Goal: Task Accomplishment & Management: Manage account settings

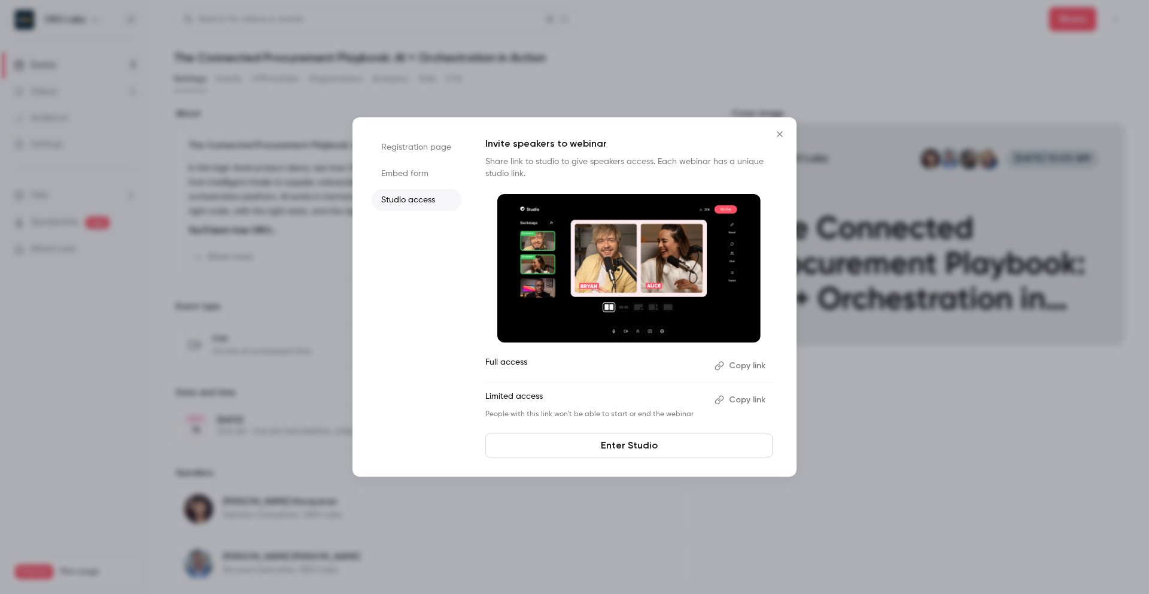
drag, startPoint x: 464, startPoint y: 75, endPoint x: 652, endPoint y: 116, distance: 192.3
click at [464, 75] on div at bounding box center [574, 297] width 1149 height 594
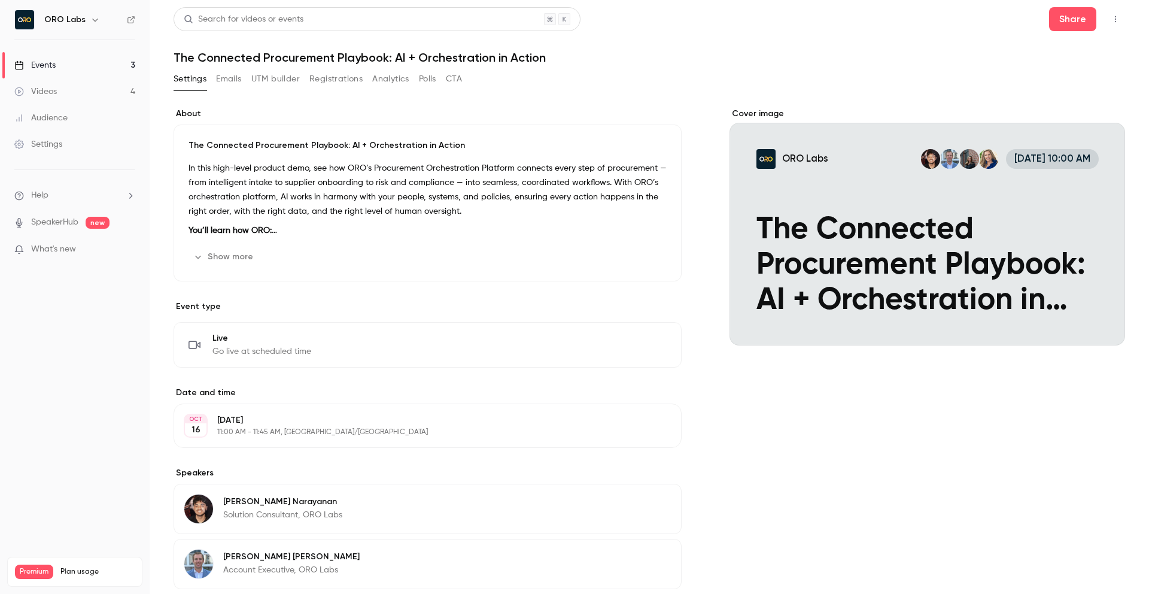
drag, startPoint x: 399, startPoint y: 81, endPoint x: 404, endPoint y: 87, distance: 7.2
click at [399, 81] on button "Analytics" at bounding box center [390, 78] width 37 height 19
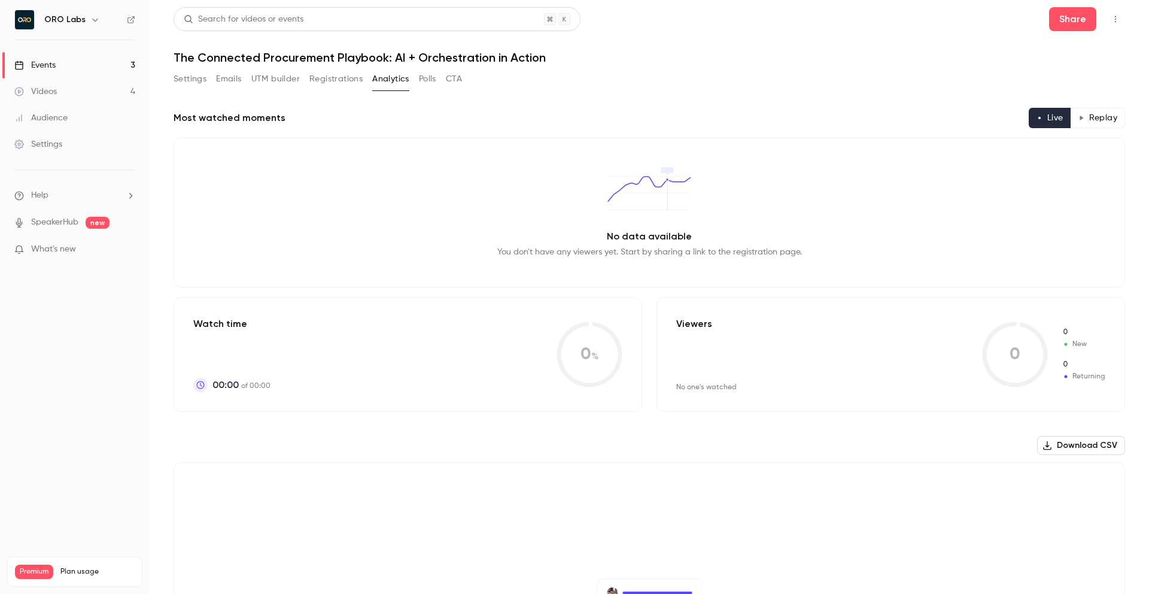
click at [50, 145] on div "Settings" at bounding box center [38, 144] width 48 height 12
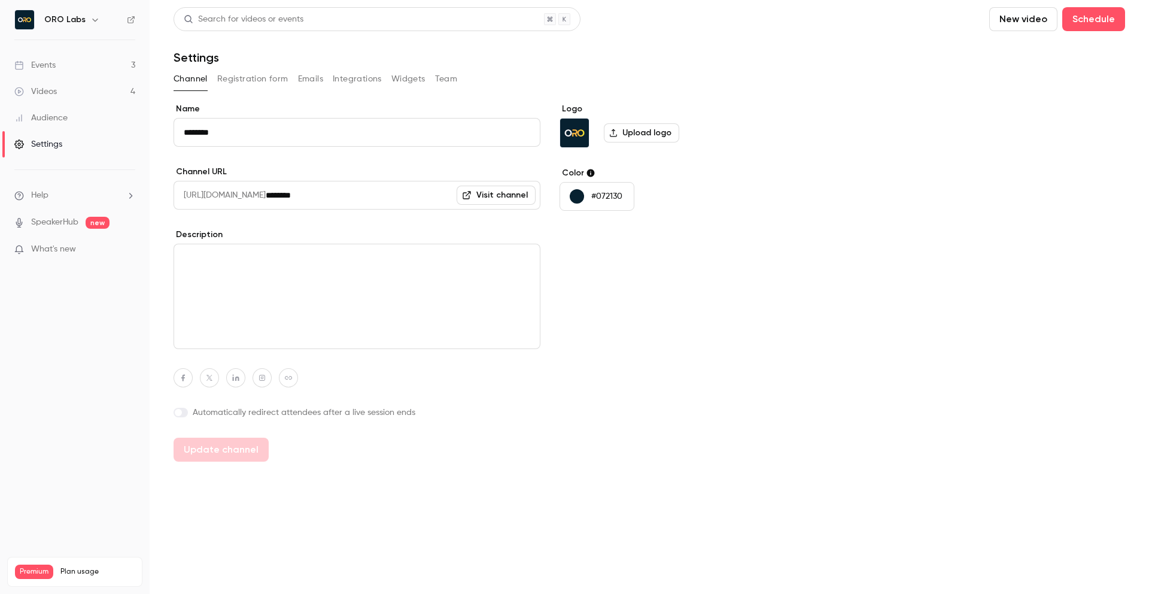
click at [352, 80] on button "Integrations" at bounding box center [357, 78] width 49 height 19
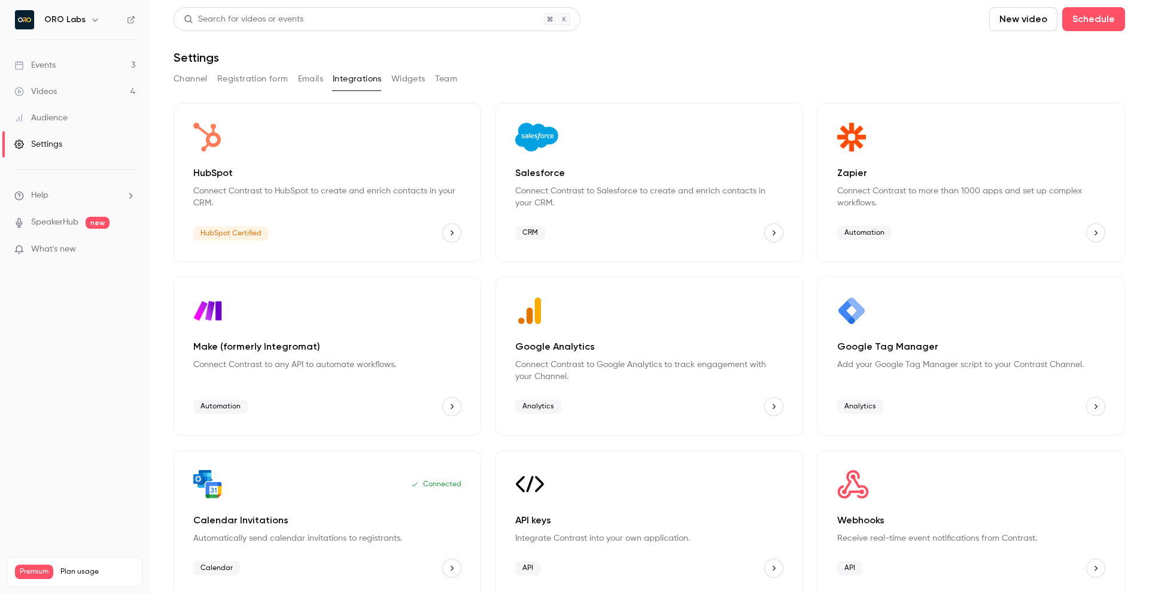
click at [400, 77] on button "Widgets" at bounding box center [408, 78] width 34 height 19
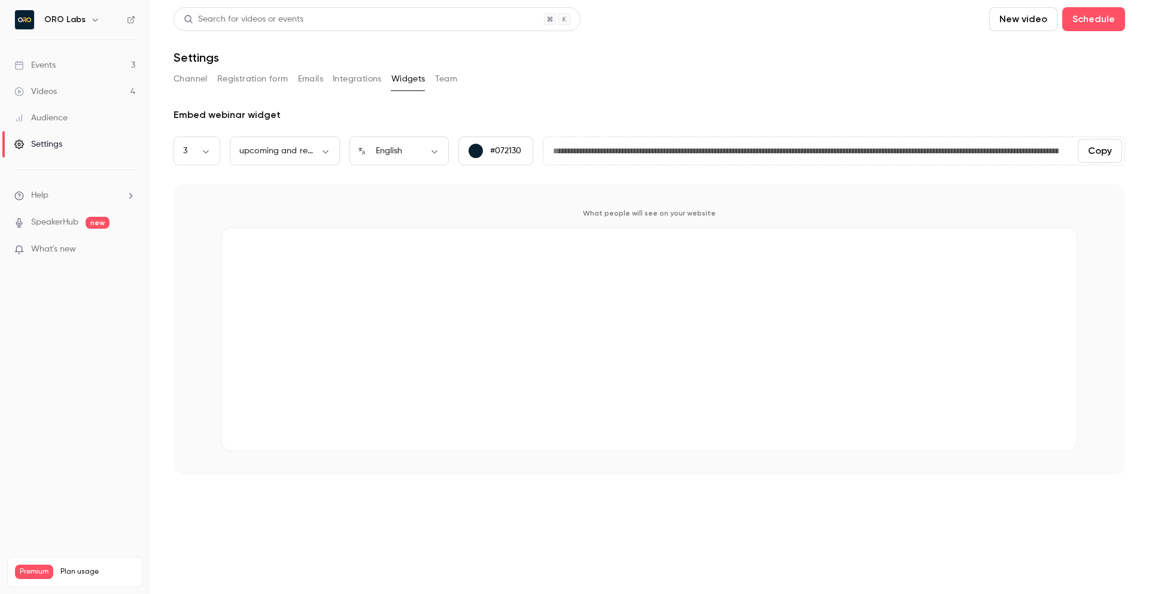
drag, startPoint x: 359, startPoint y: 80, endPoint x: 372, endPoint y: 93, distance: 17.8
click at [359, 80] on button "Integrations" at bounding box center [357, 78] width 49 height 19
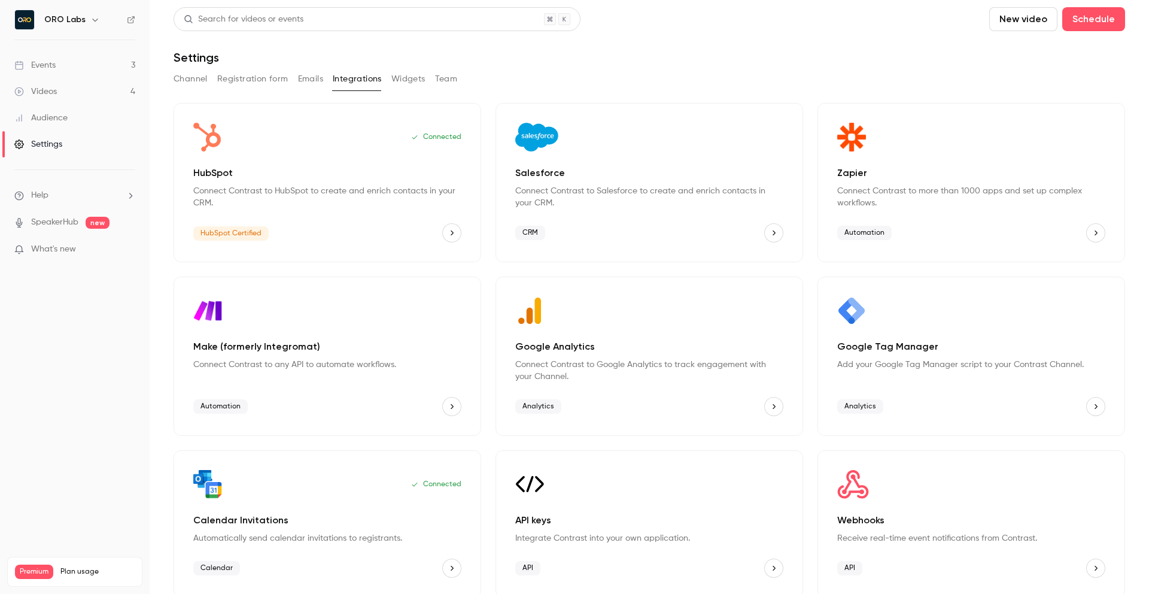
drag, startPoint x: 414, startPoint y: 81, endPoint x: 420, endPoint y: 96, distance: 15.6
click at [414, 81] on button "Widgets" at bounding box center [408, 78] width 34 height 19
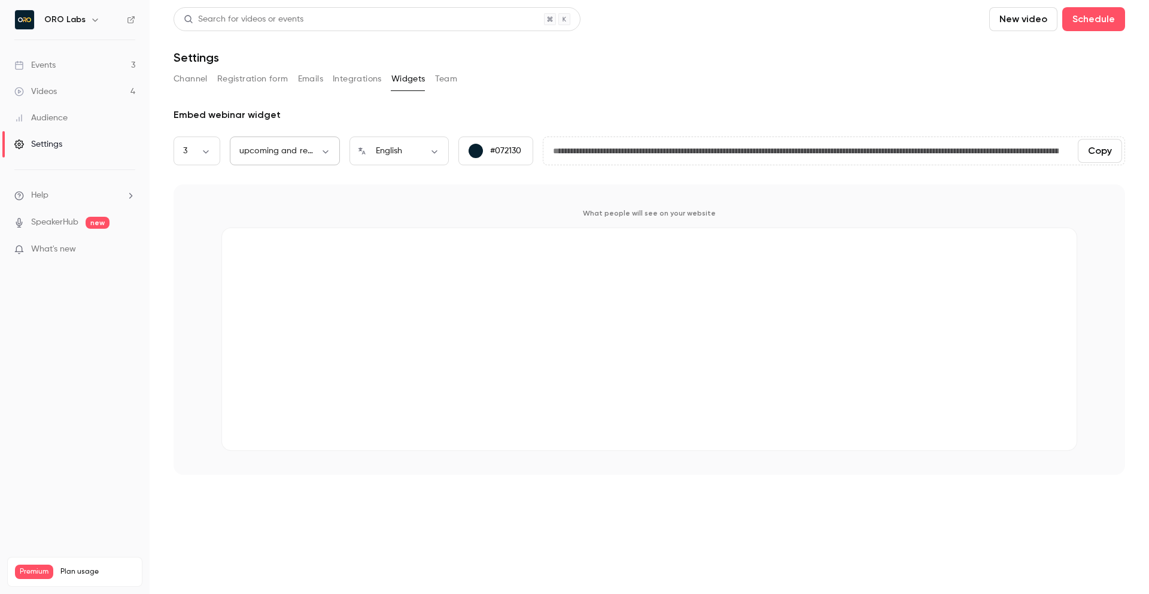
click at [260, 156] on body "**********" at bounding box center [574, 297] width 1149 height 594
click at [260, 155] on div at bounding box center [574, 297] width 1149 height 594
click at [314, 147] on body "**********" at bounding box center [574, 297] width 1149 height 594
click at [313, 110] on div at bounding box center [574, 297] width 1149 height 594
click at [200, 85] on button "Channel" at bounding box center [191, 78] width 34 height 19
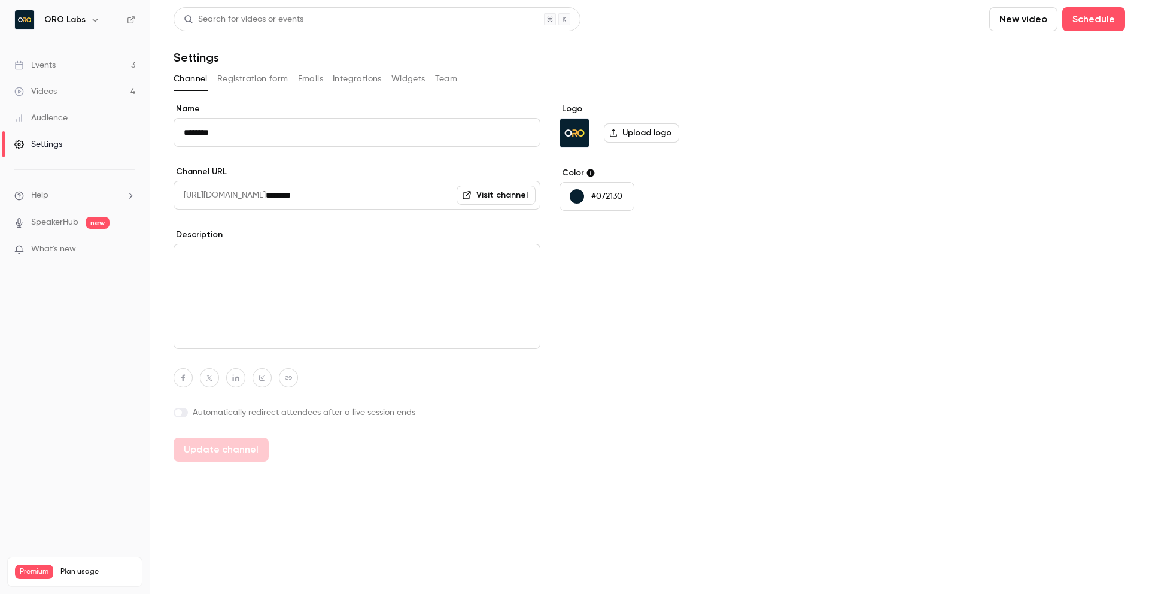
click at [225, 81] on button "Registration form" at bounding box center [252, 78] width 71 height 19
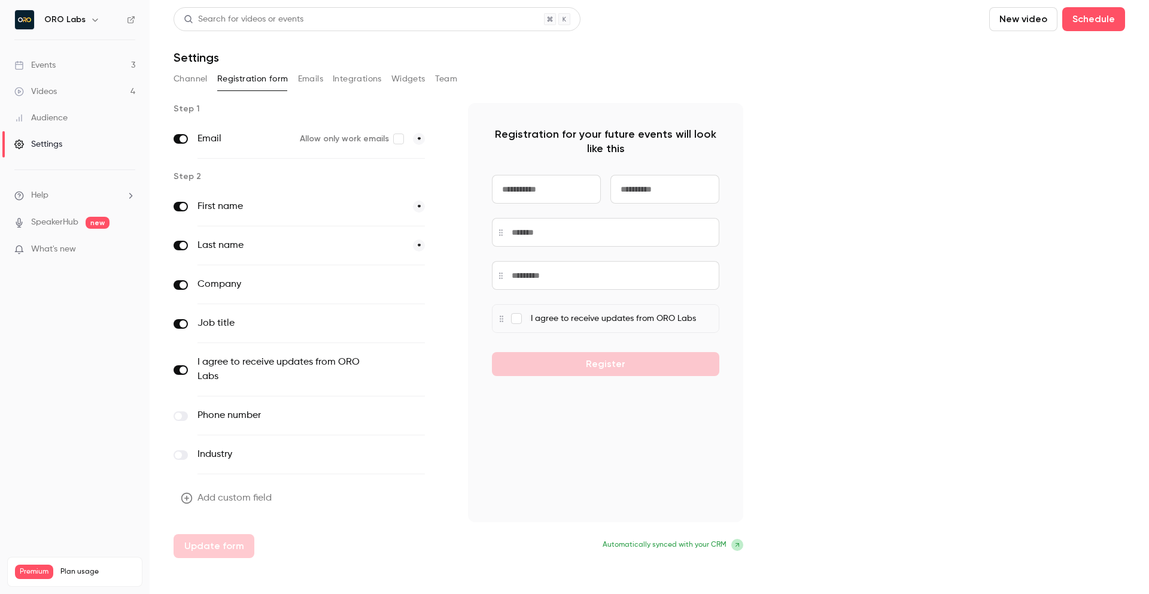
drag, startPoint x: 405, startPoint y: 78, endPoint x: 409, endPoint y: 84, distance: 7.3
click at [405, 78] on button "Widgets" at bounding box center [408, 78] width 34 height 19
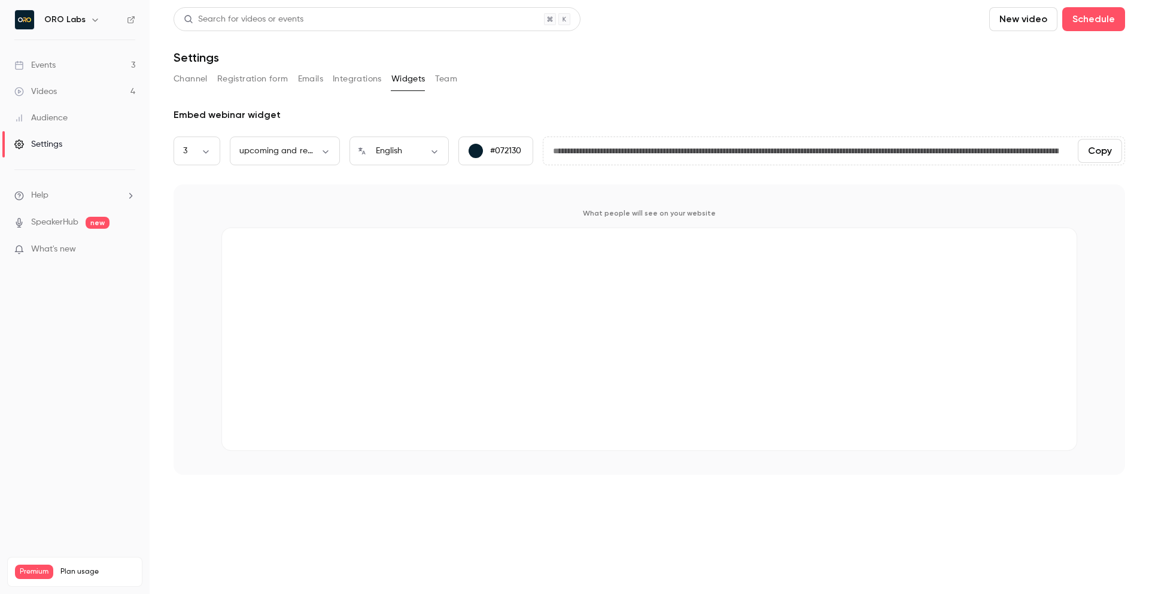
click at [363, 80] on button "Integrations" at bounding box center [357, 78] width 49 height 19
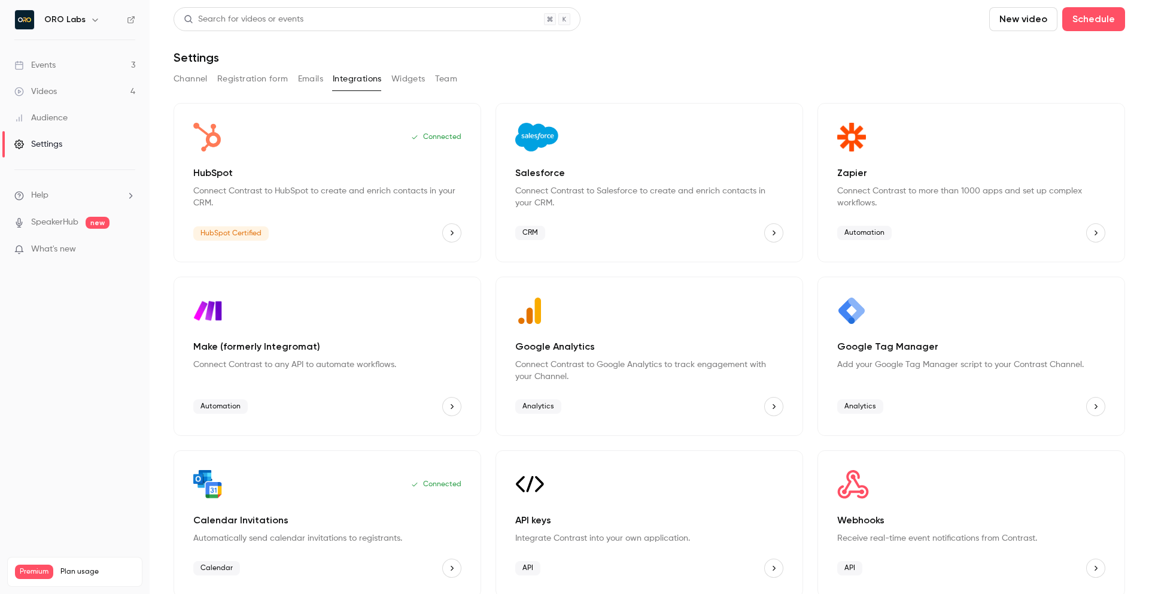
click at [316, 77] on button "Emails" at bounding box center [310, 78] width 25 height 19
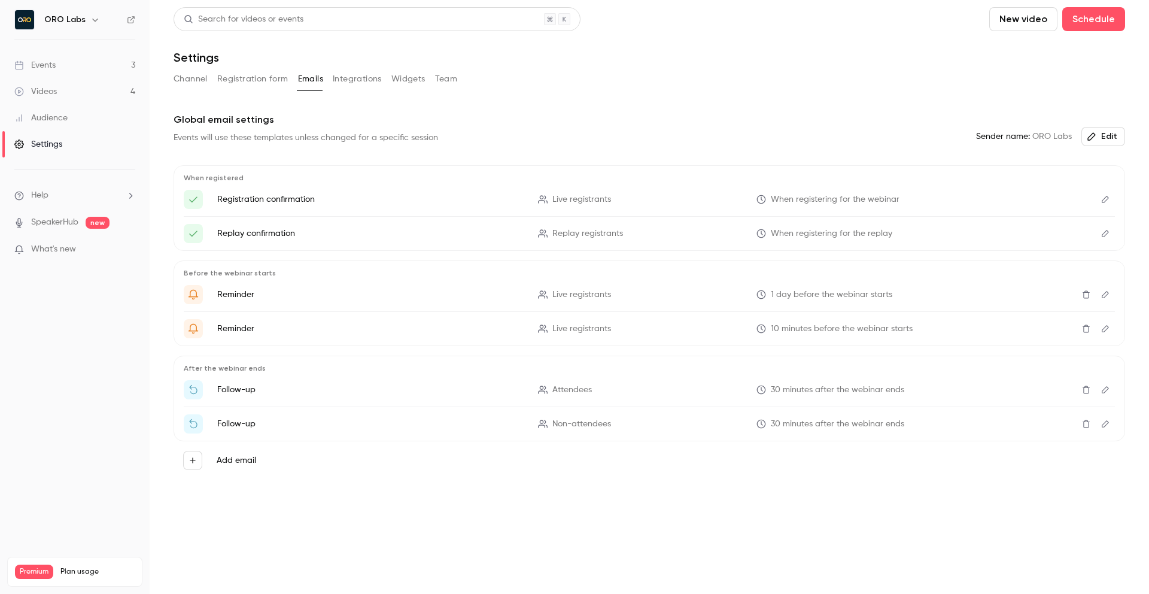
click at [397, 78] on button "Widgets" at bounding box center [408, 78] width 34 height 19
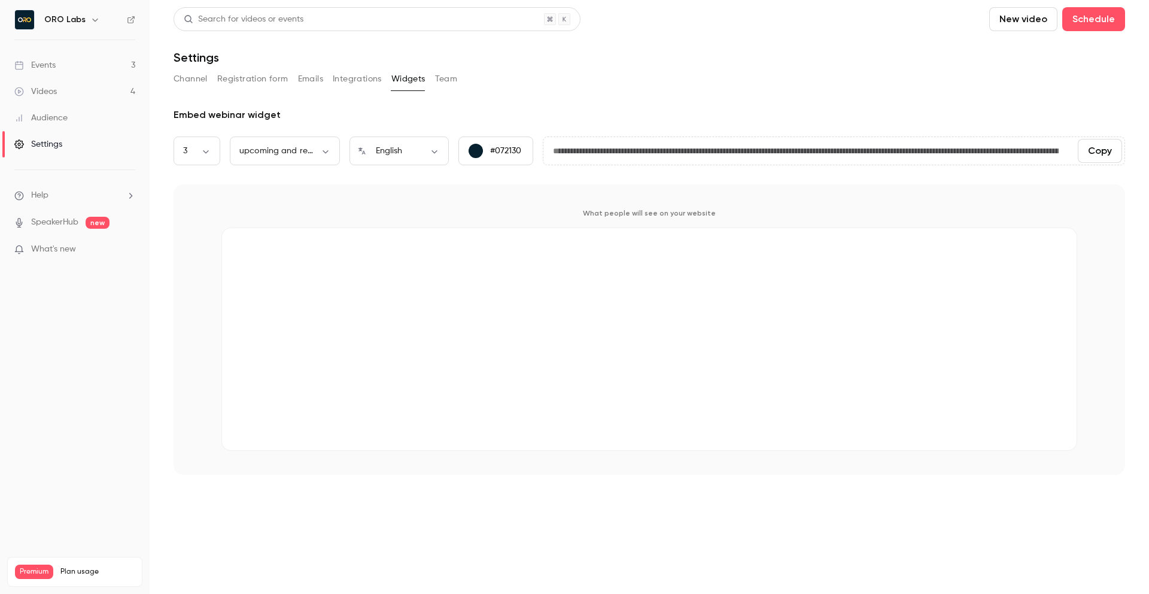
drag, startPoint x: 199, startPoint y: 77, endPoint x: 216, endPoint y: 78, distance: 16.9
click at [199, 77] on button "Channel" at bounding box center [191, 78] width 34 height 19
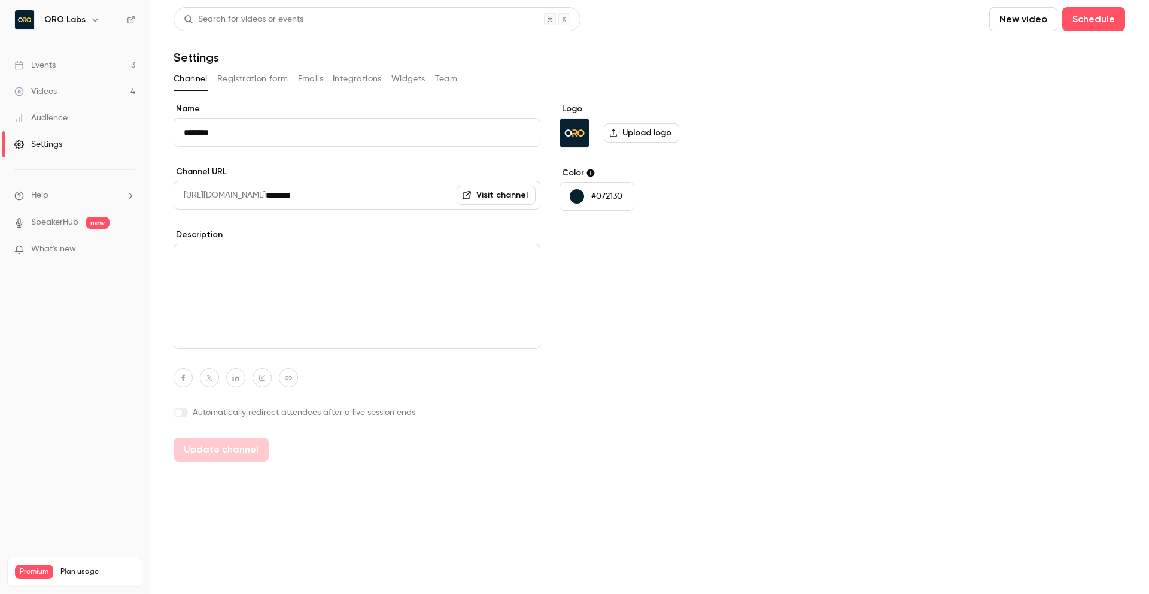
click at [797, 208] on div "Name ******** Channel URL https://watch.getcontrast.io/ ******** Visit channel …" at bounding box center [650, 282] width 952 height 358
click at [231, 81] on button "Registration form" at bounding box center [252, 78] width 71 height 19
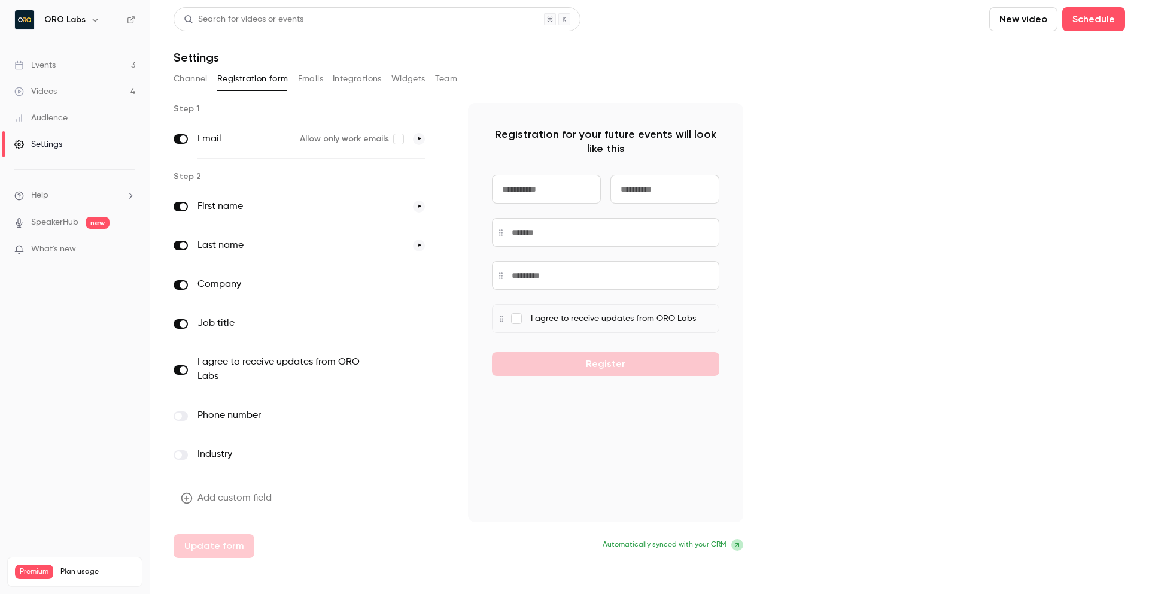
drag, startPoint x: 53, startPoint y: 116, endPoint x: 60, endPoint y: 119, distance: 7.2
click at [53, 116] on div "Audience" at bounding box center [40, 118] width 53 height 12
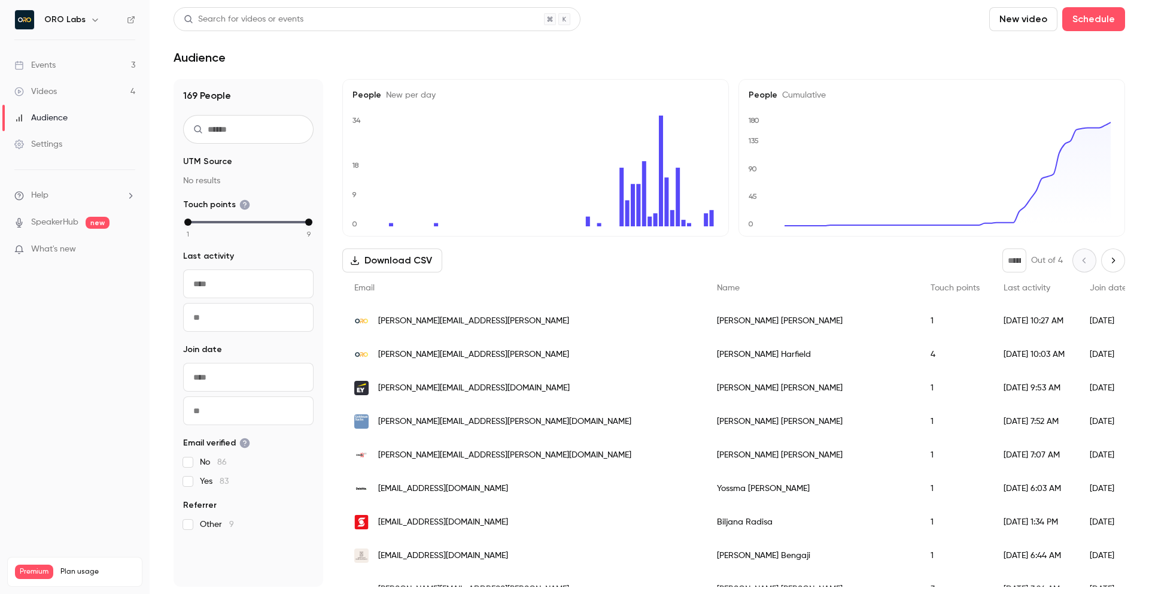
click at [47, 100] on link "Videos 4" at bounding box center [75, 91] width 150 height 26
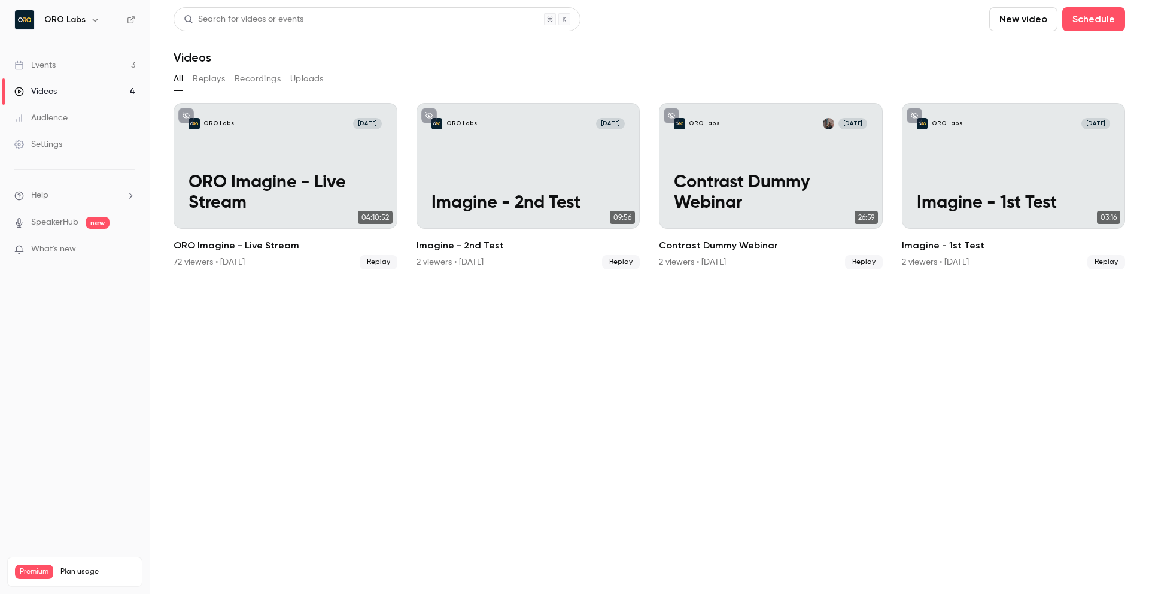
click at [61, 61] on link "Events 3" at bounding box center [75, 65] width 150 height 26
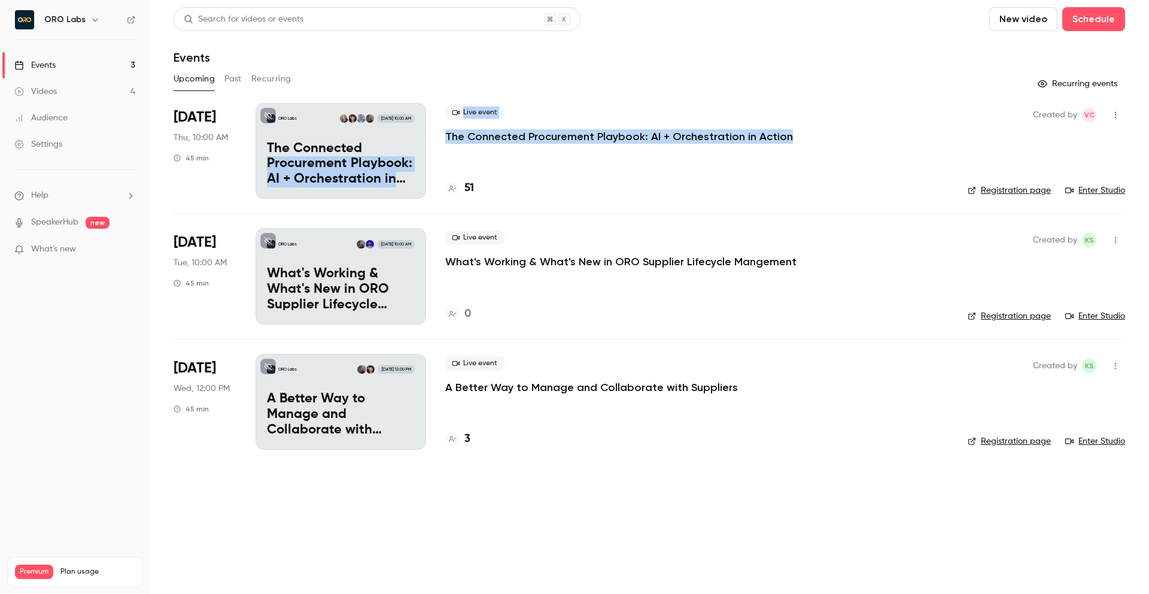
click at [435, 150] on li "Oct 16 Thu, 10:00 AM 45 min ORO Labs Oct 16, 10:00 AM The Connected Procurement…" at bounding box center [650, 158] width 952 height 110
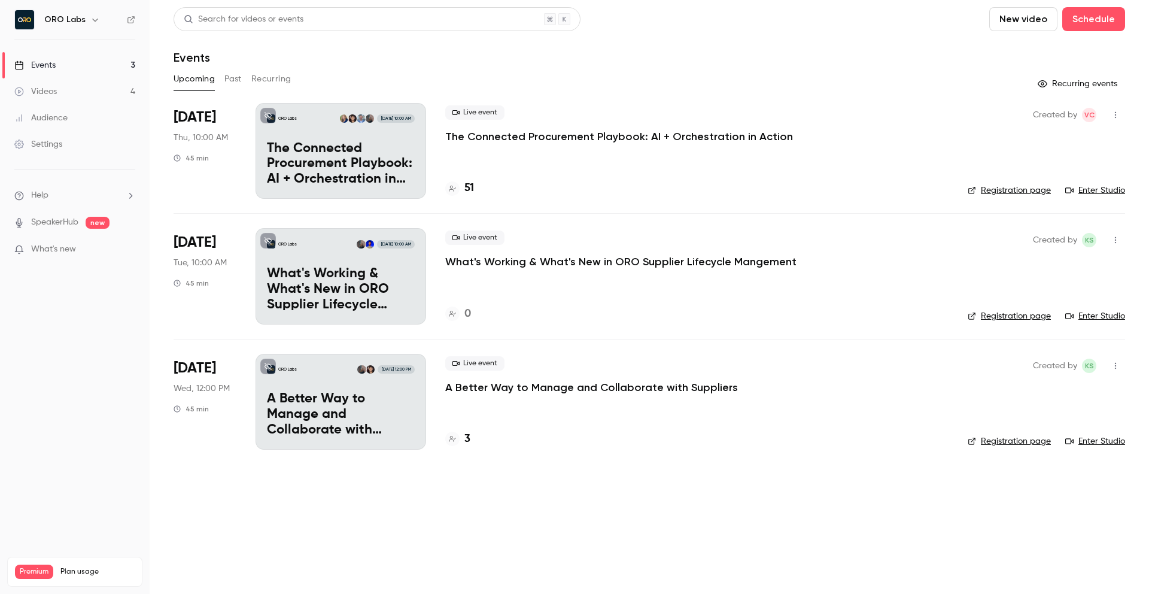
click at [777, 178] on div "Live event The Connected Procurement Playbook: AI + Orchestration in Action 51" at bounding box center [696, 151] width 503 height 96
click at [1120, 114] on icon "button" at bounding box center [1116, 115] width 10 height 8
click at [318, 129] on div at bounding box center [574, 297] width 1149 height 594
click at [206, 157] on div "45 min" at bounding box center [191, 158] width 35 height 10
click at [192, 107] on div "Oct 16 Thu, 10:00 AM 45 min" at bounding box center [205, 151] width 63 height 96
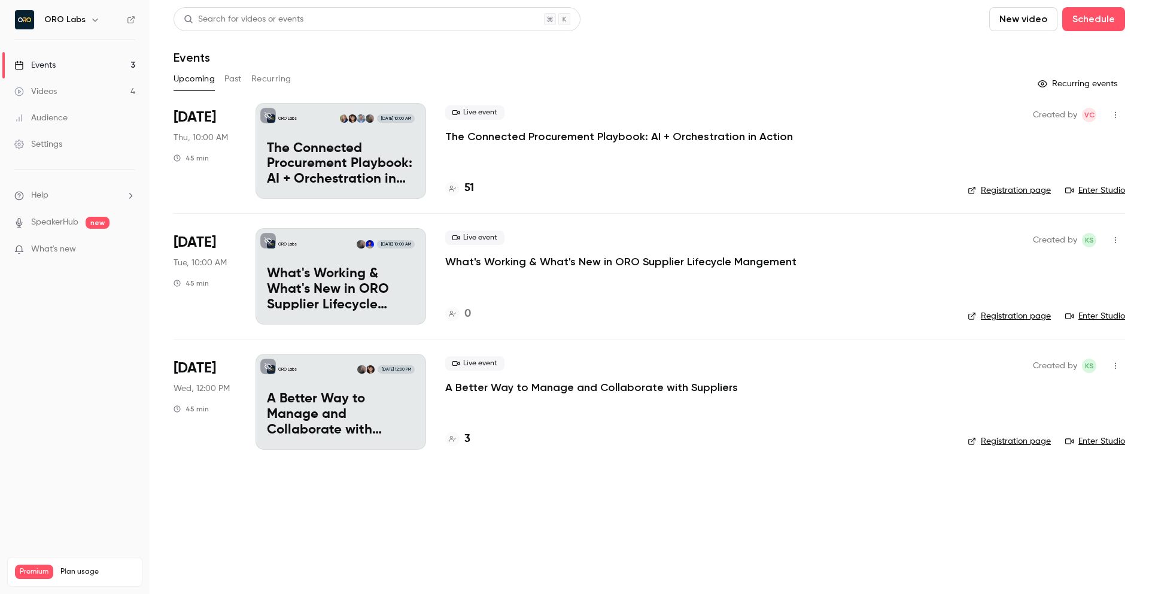
drag, startPoint x: 514, startPoint y: 192, endPoint x: 514, endPoint y: 185, distance: 6.6
click at [514, 190] on div "51" at bounding box center [696, 188] width 503 height 16
click at [494, 136] on p "The Connected Procurement Playbook: AI + Orchestration in Action" at bounding box center [619, 136] width 348 height 14
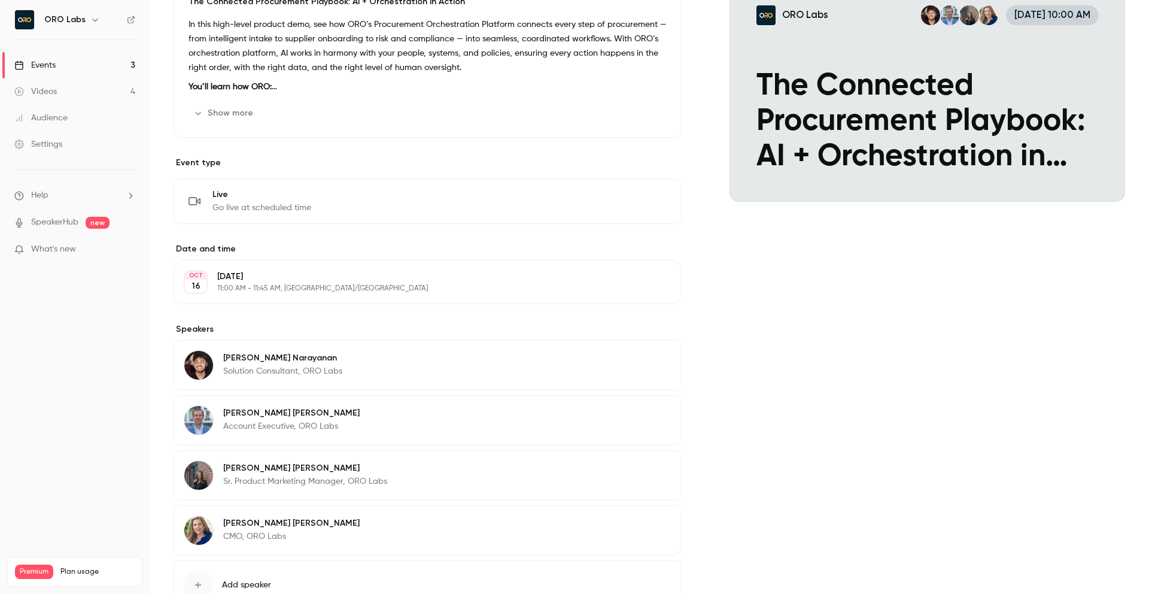
scroll to position [233, 0]
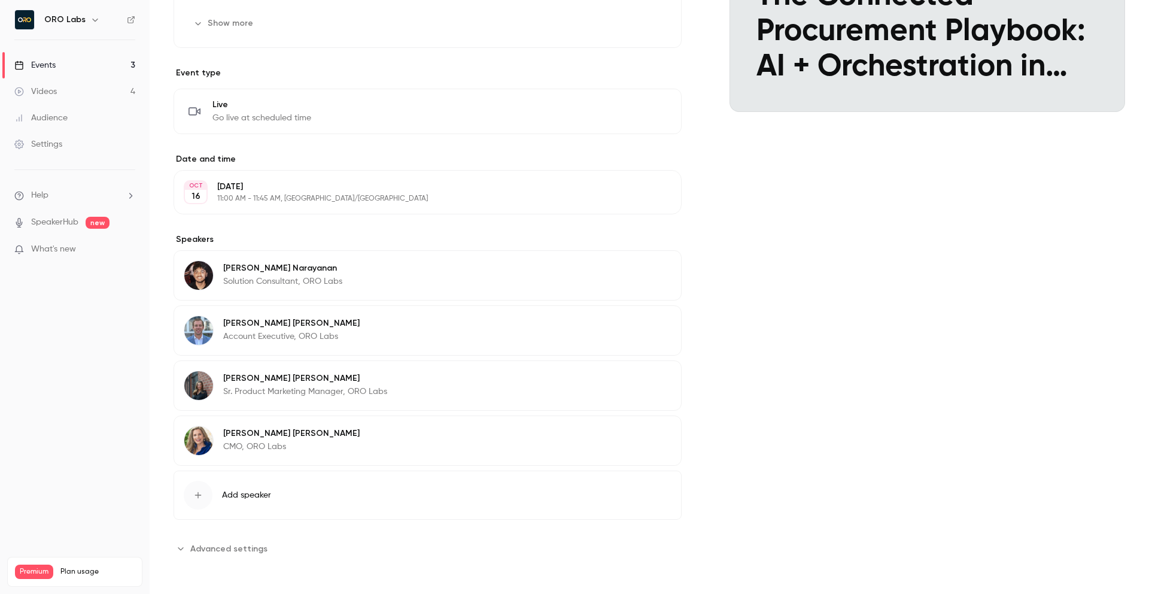
drag, startPoint x: 232, startPoint y: 546, endPoint x: 246, endPoint y: 549, distance: 14.2
click at [232, 546] on span "Advanced settings" at bounding box center [228, 548] width 77 height 13
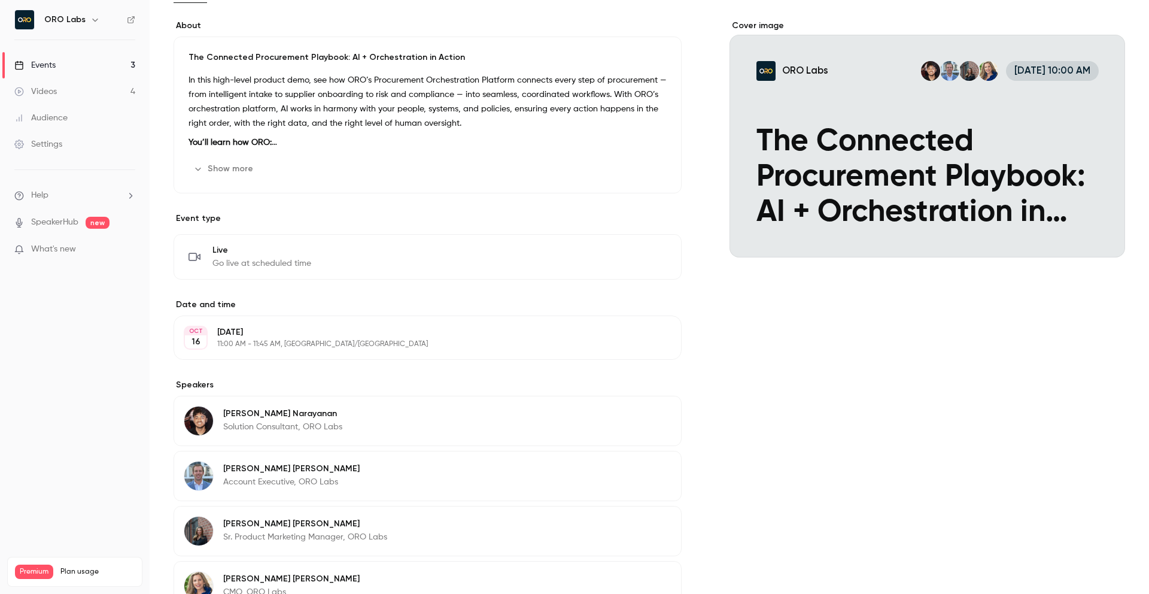
scroll to position [0, 0]
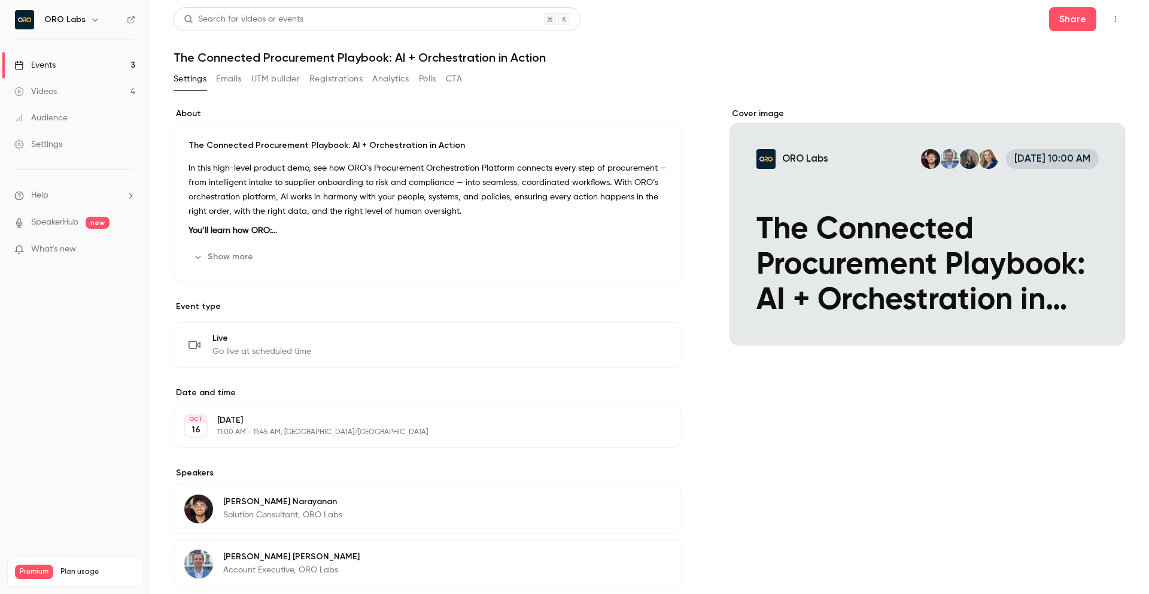
click at [226, 80] on button "Emails" at bounding box center [228, 78] width 25 height 19
